Goal: Find contact information: Find contact information

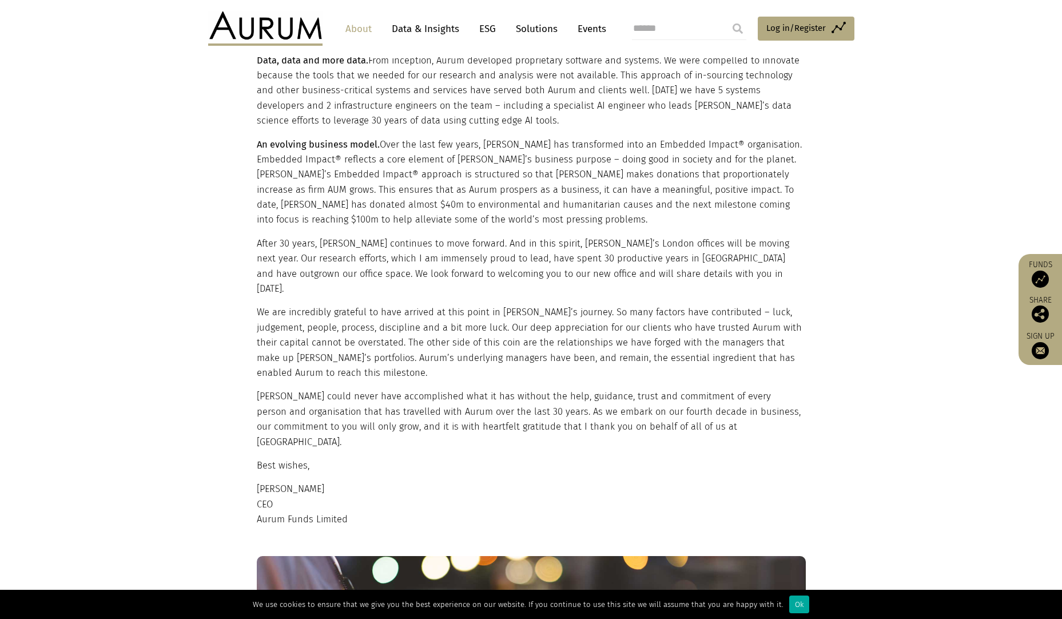
scroll to position [1026, 0]
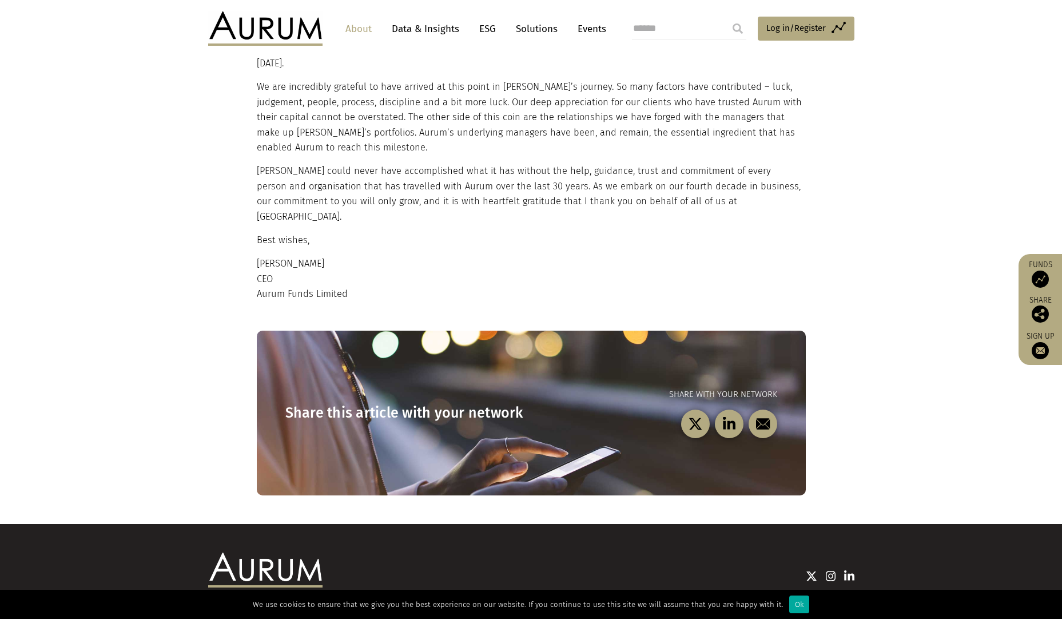
click at [400, 256] on p "Kevin Gundle CEO Aurum Funds Limited" at bounding box center [530, 278] width 546 height 45
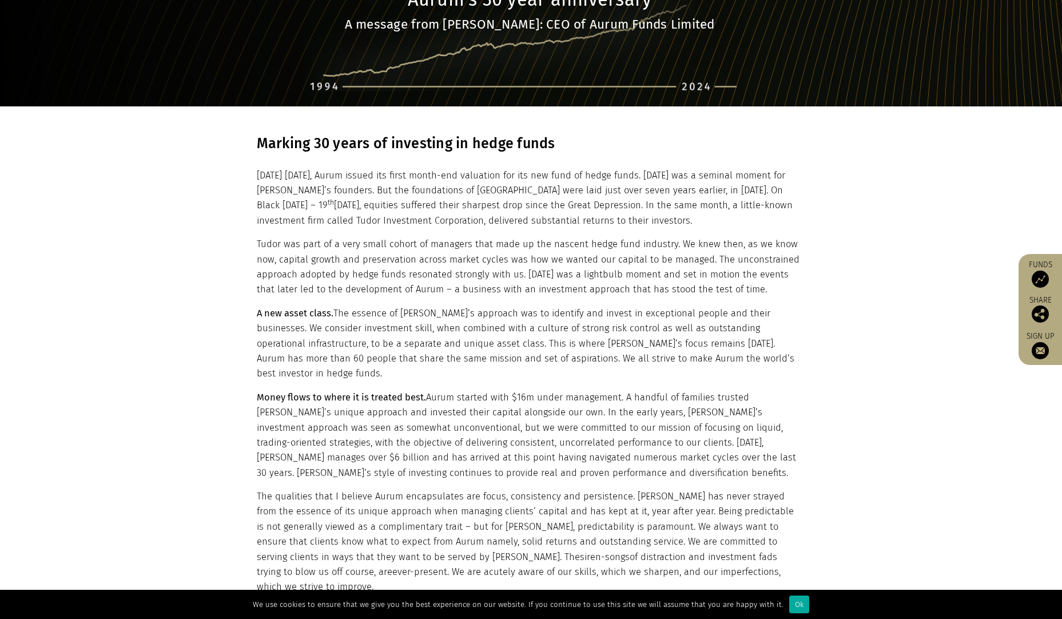
scroll to position [0, 0]
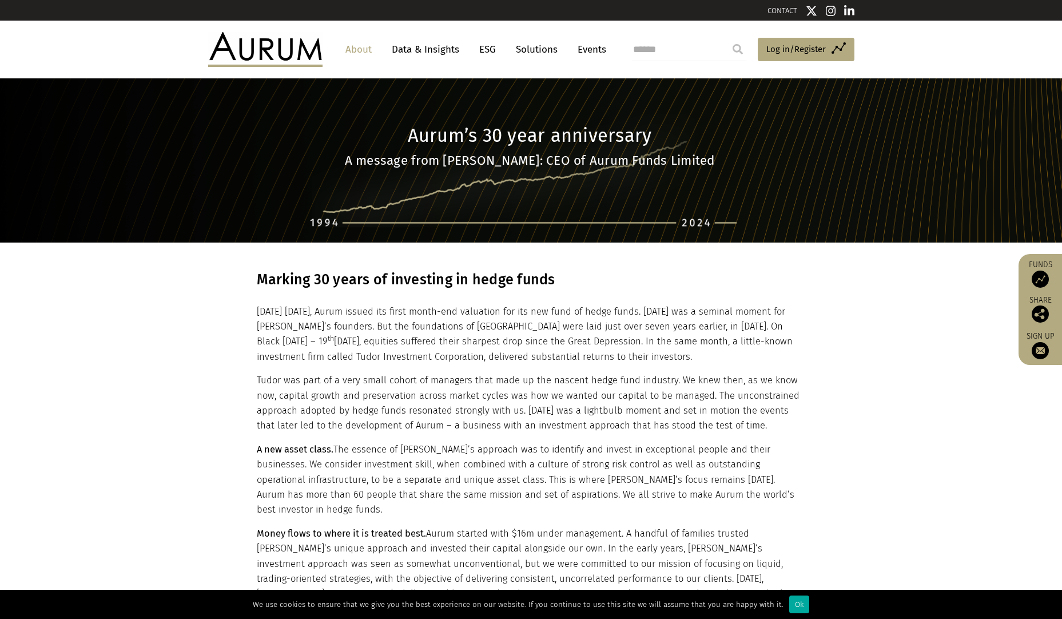
click at [250, 49] on img at bounding box center [265, 49] width 114 height 34
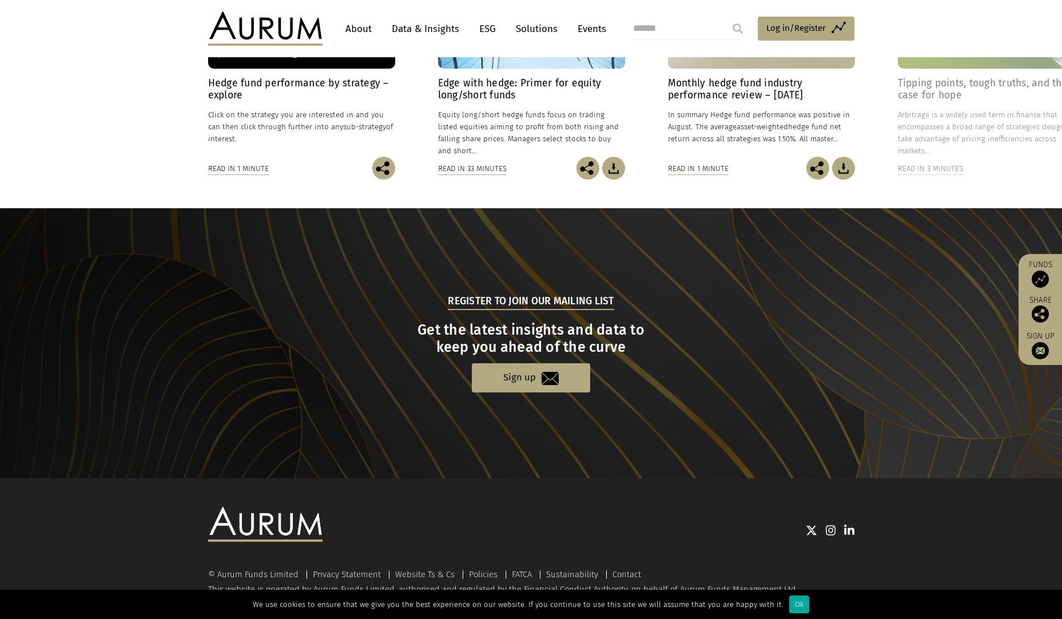
scroll to position [987, 0]
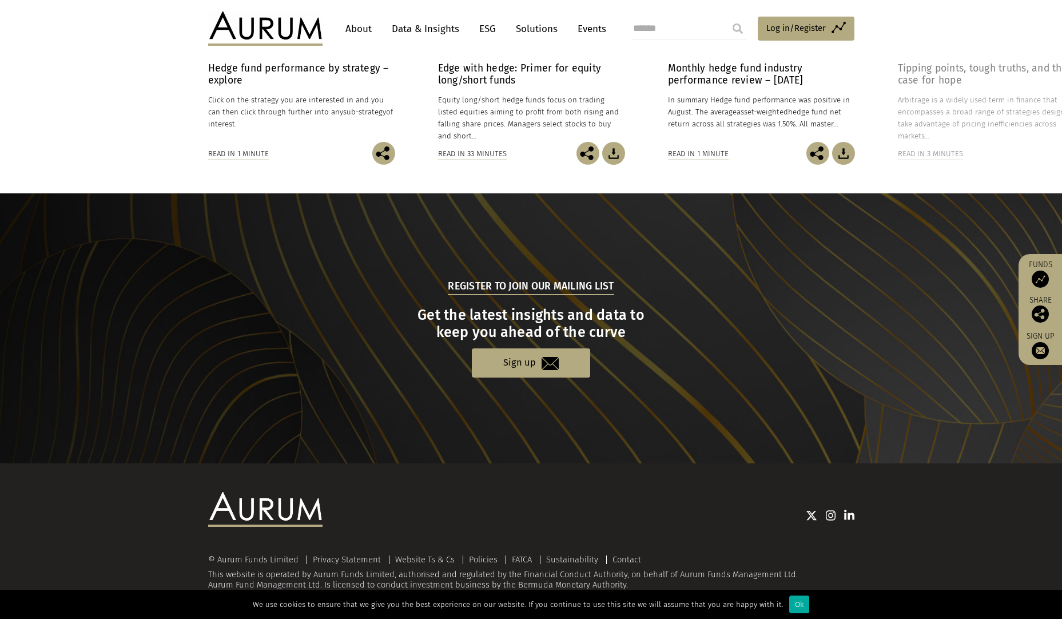
click at [281, 508] on img at bounding box center [265, 509] width 114 height 34
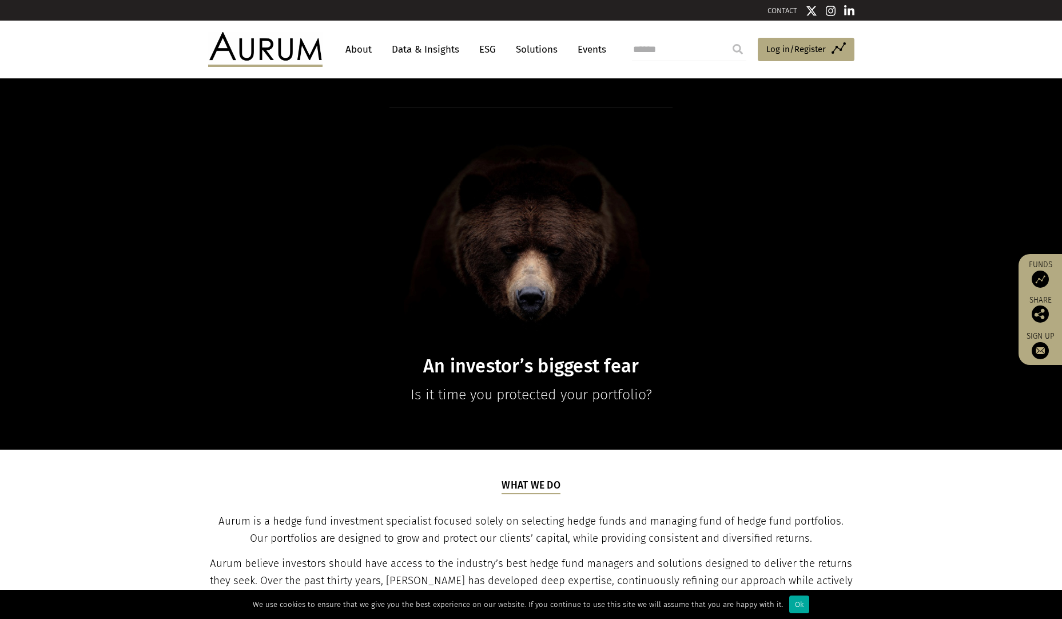
click at [353, 48] on link "About" at bounding box center [359, 49] width 38 height 21
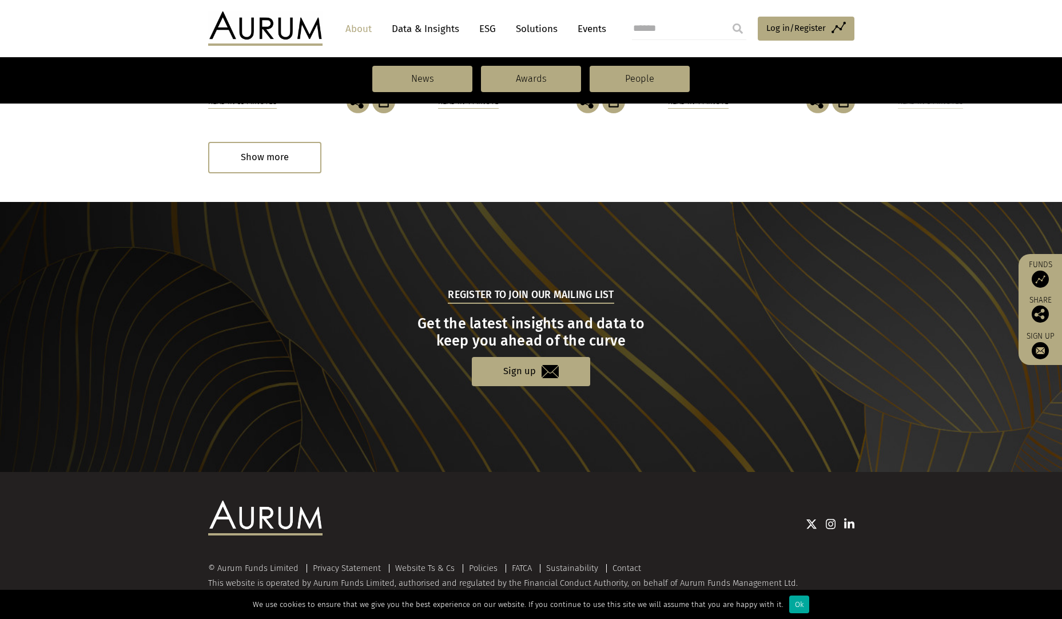
scroll to position [1095, 0]
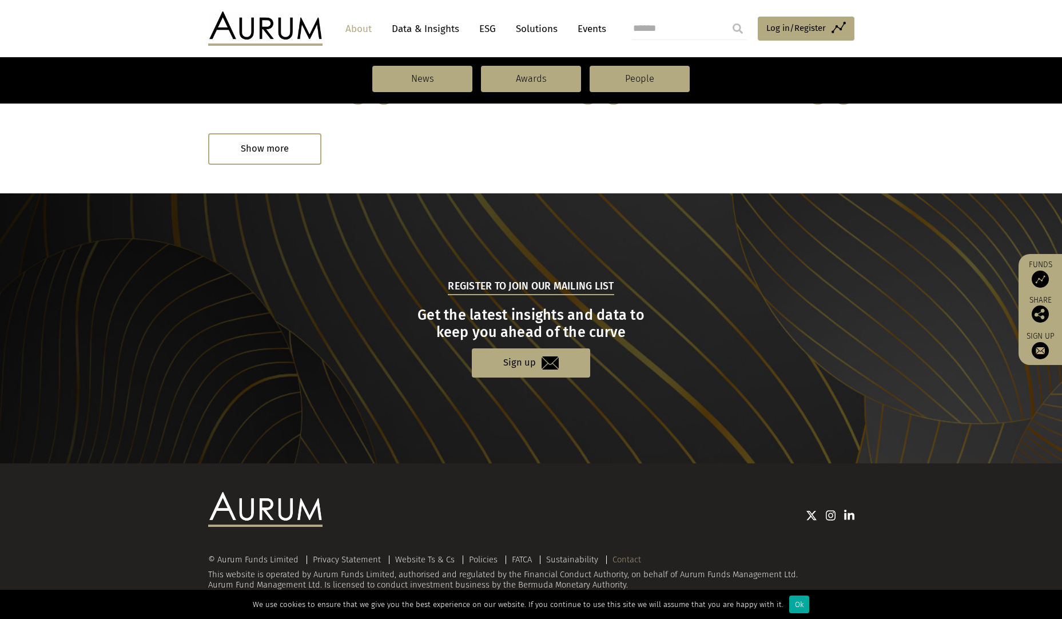
click at [619, 559] on link "Contact" at bounding box center [626, 559] width 29 height 10
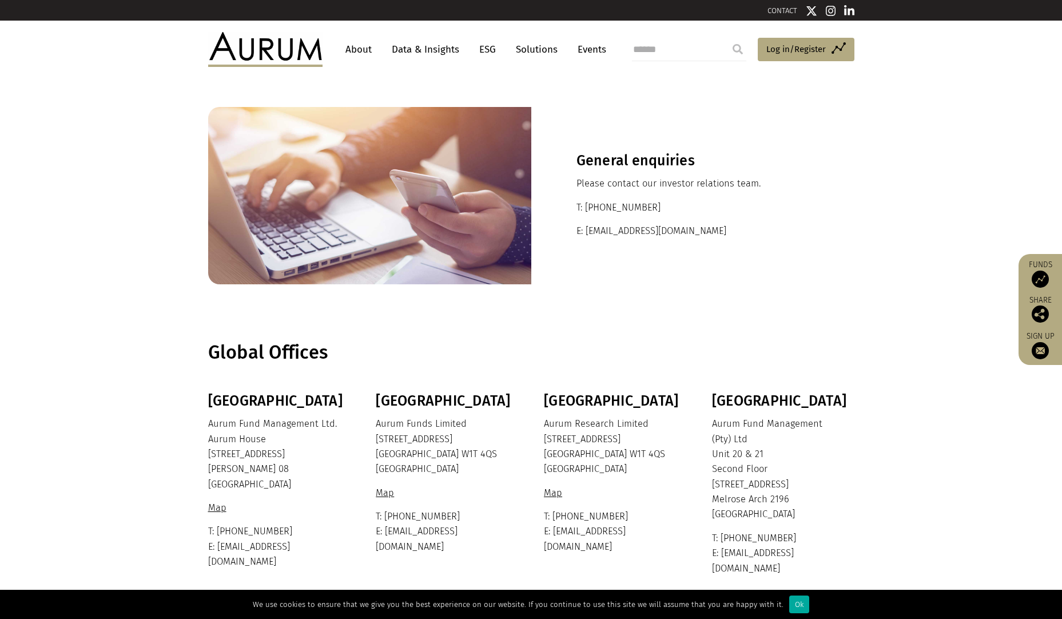
scroll to position [57, 0]
